Goal: Book appointment/travel/reservation

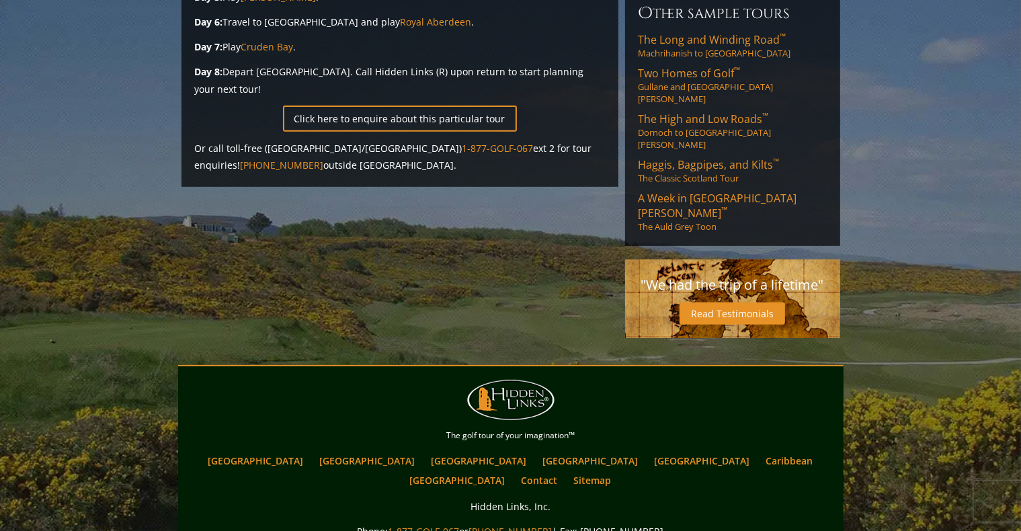
scroll to position [548, 0]
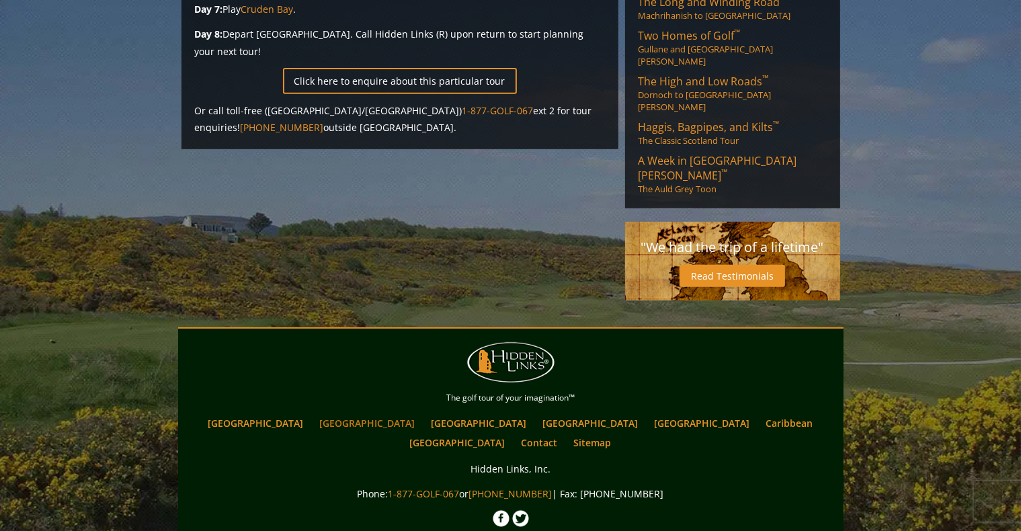
click at [363, 413] on link "[GEOGRAPHIC_DATA]" at bounding box center [367, 422] width 109 height 19
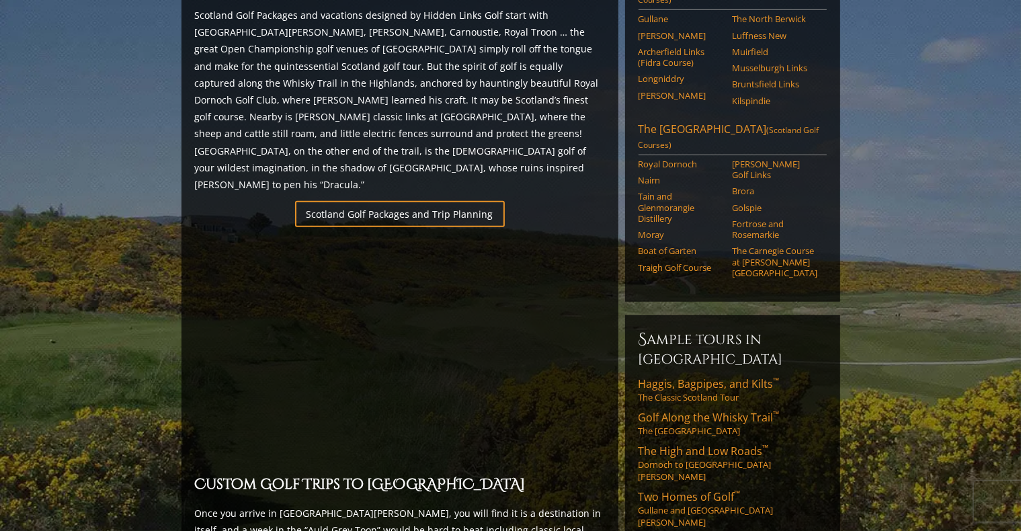
scroll to position [809, 0]
